Goal: Transaction & Acquisition: Purchase product/service

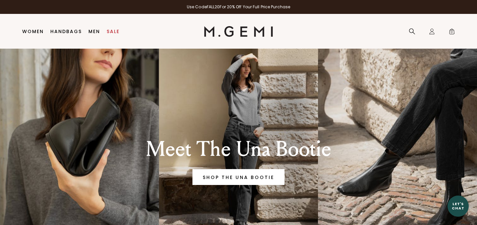
click at [115, 32] on link "Sale" at bounding box center [113, 31] width 13 height 5
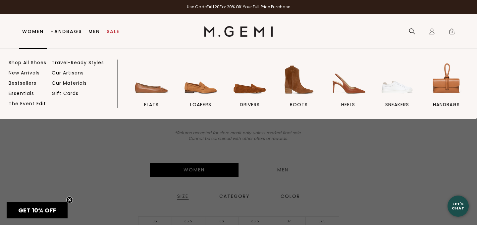
click at [36, 32] on link "Women" at bounding box center [33, 31] width 22 height 5
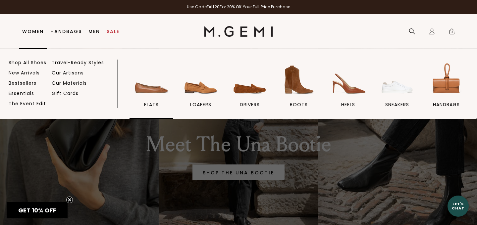
scroll to position [6, 0]
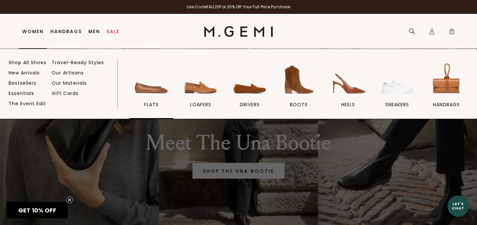
click at [160, 86] on img at bounding box center [151, 79] width 37 height 37
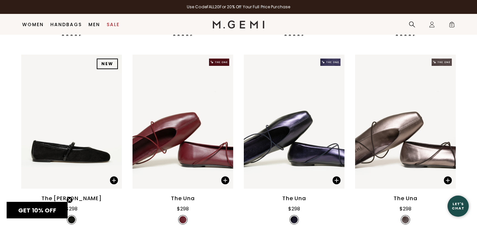
scroll to position [1188, 0]
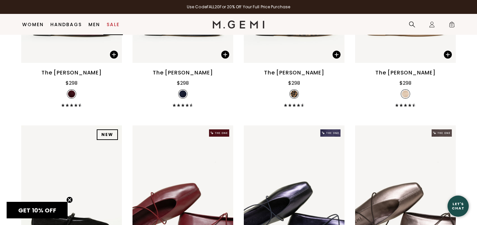
click at [111, 27] on link "Sale" at bounding box center [113, 24] width 13 height 5
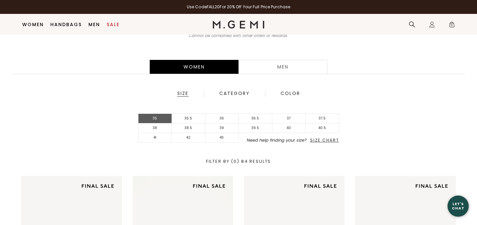
scroll to position [95, 0]
click at [161, 114] on li "35" at bounding box center [155, 119] width 33 height 10
